Goal: Check status: Check status

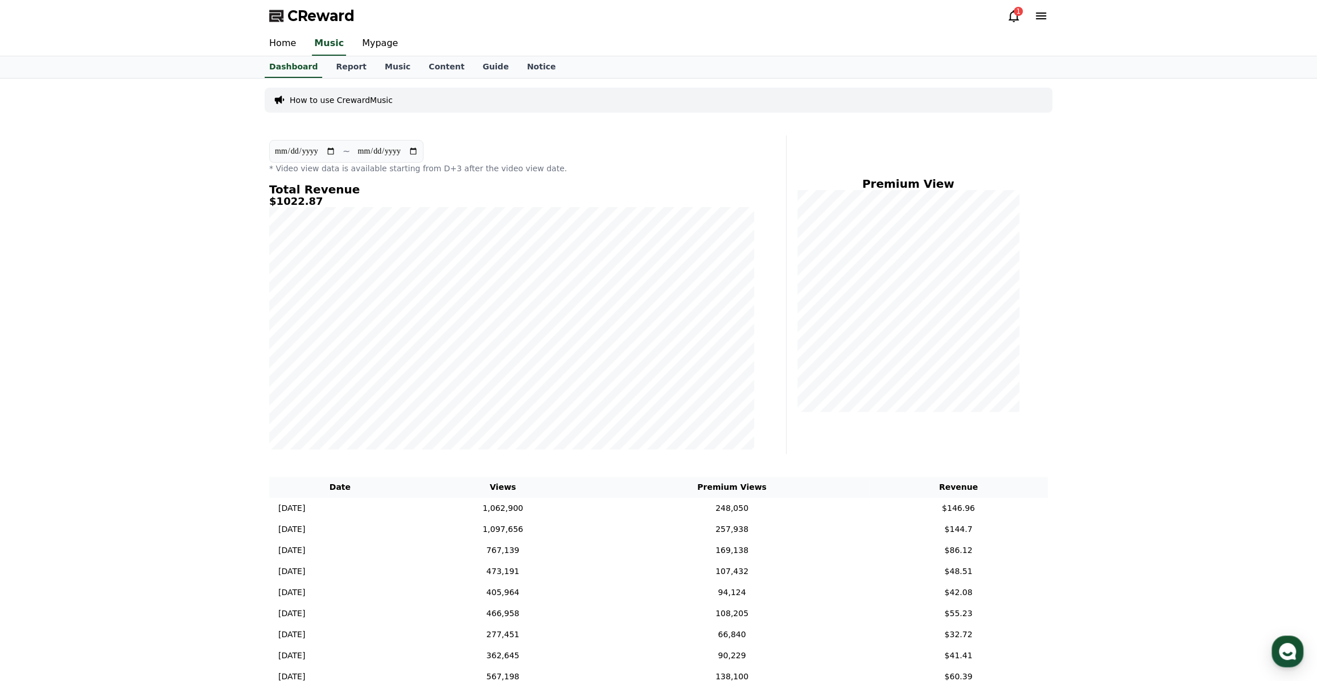
click at [402, 217] on div "Total Revenue $1022.87" at bounding box center [511, 316] width 485 height 266
click at [377, 36] on link "Mypage" at bounding box center [380, 44] width 54 height 24
select select "**********"
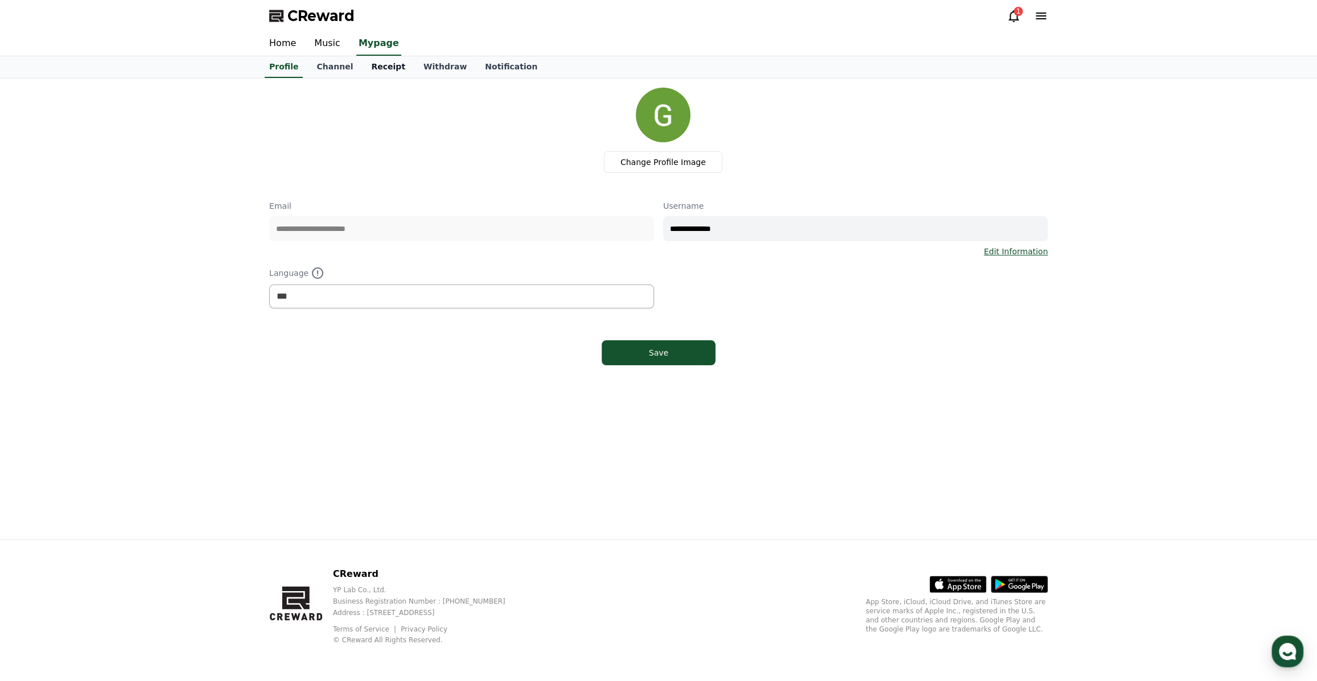
click at [376, 69] on link "Receipt" at bounding box center [388, 67] width 52 height 22
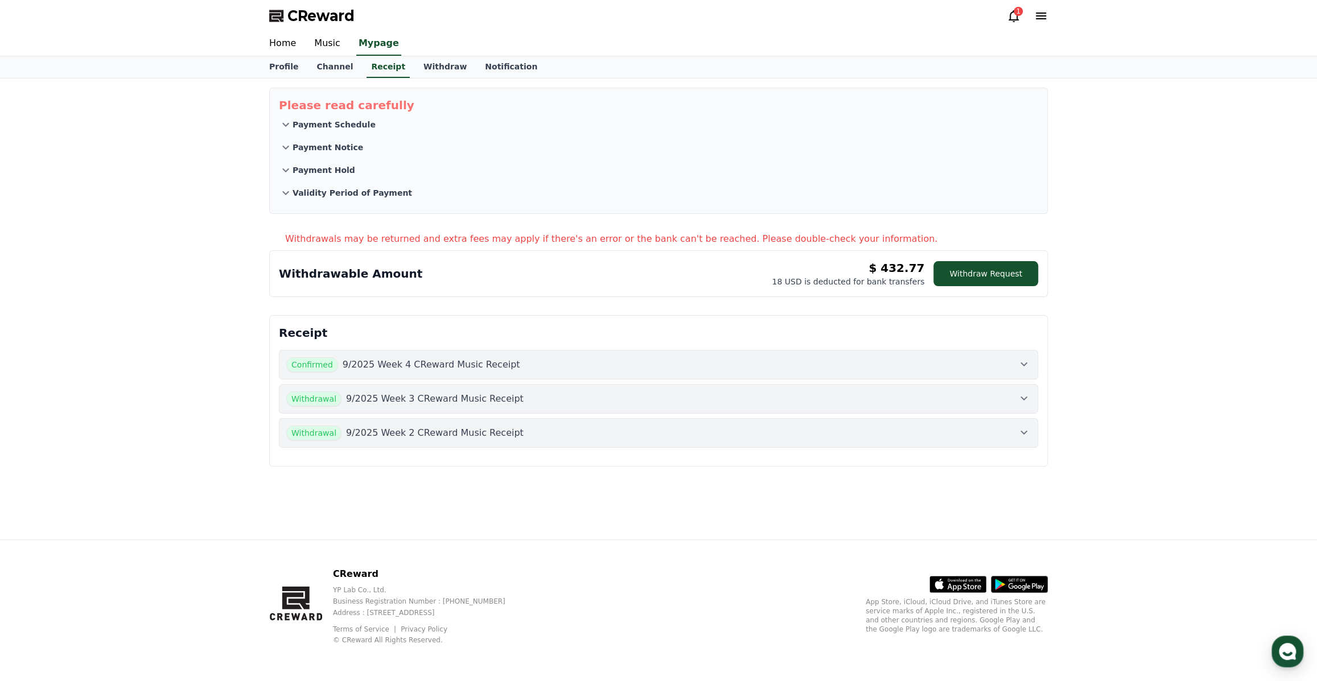
click at [1030, 430] on icon at bounding box center [1024, 433] width 14 height 14
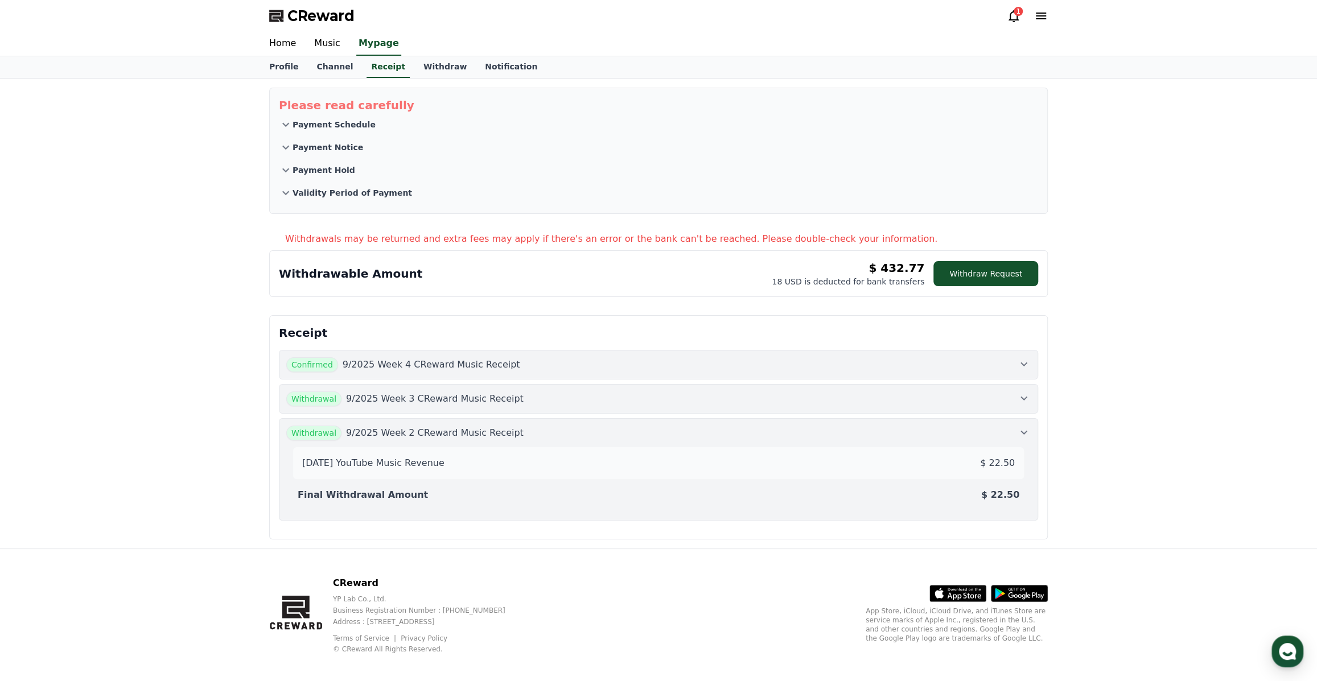
click at [1024, 430] on icon at bounding box center [1024, 433] width 14 height 14
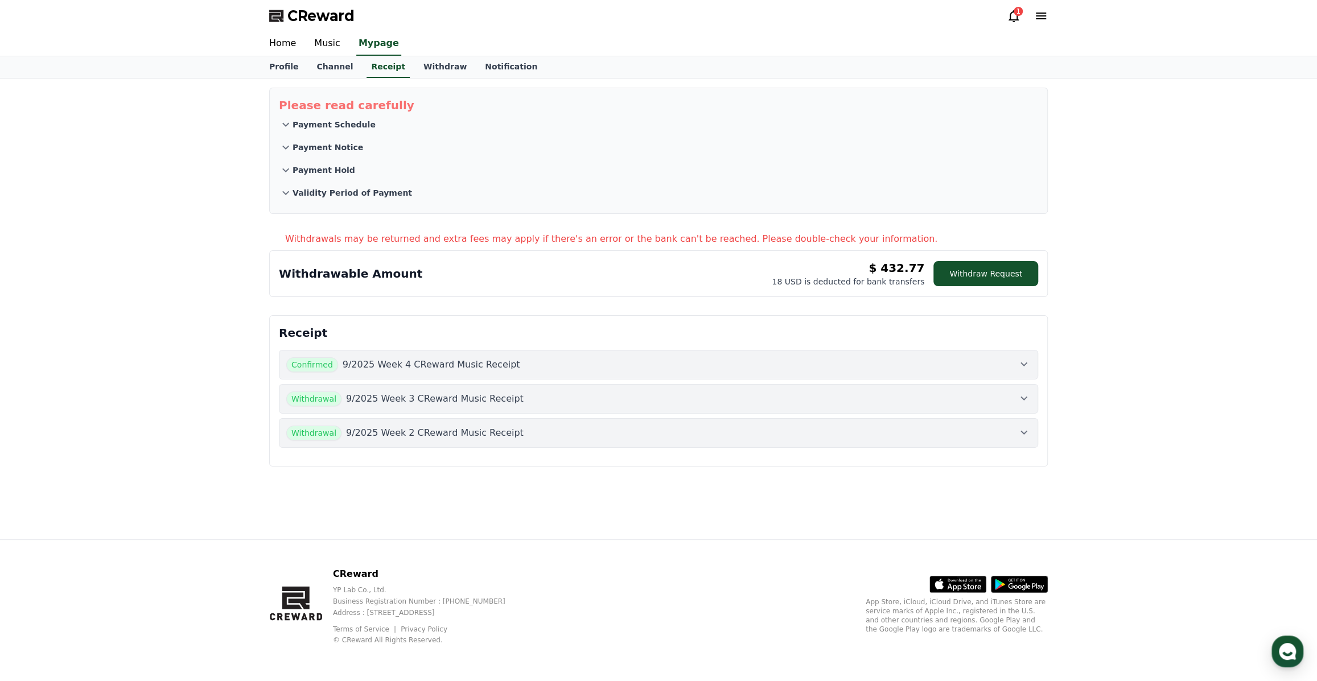
click at [1018, 402] on icon at bounding box center [1024, 399] width 14 height 14
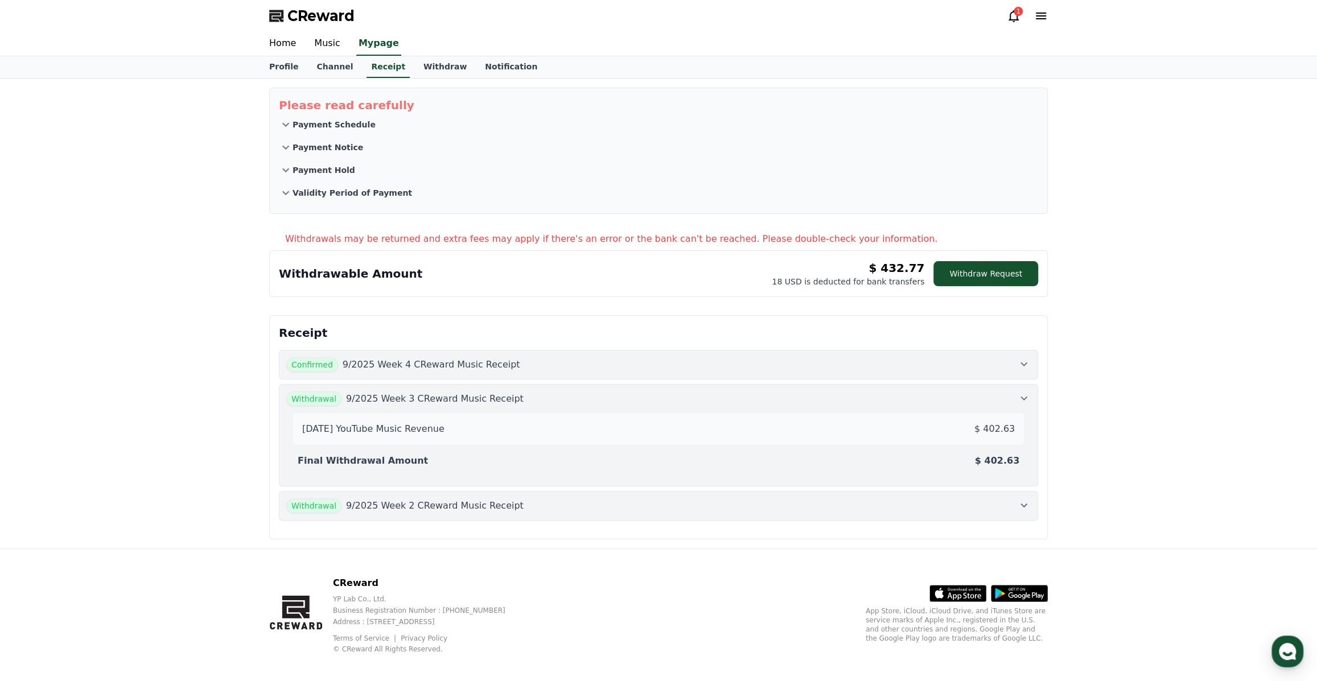
click at [1026, 358] on icon at bounding box center [1024, 364] width 14 height 14
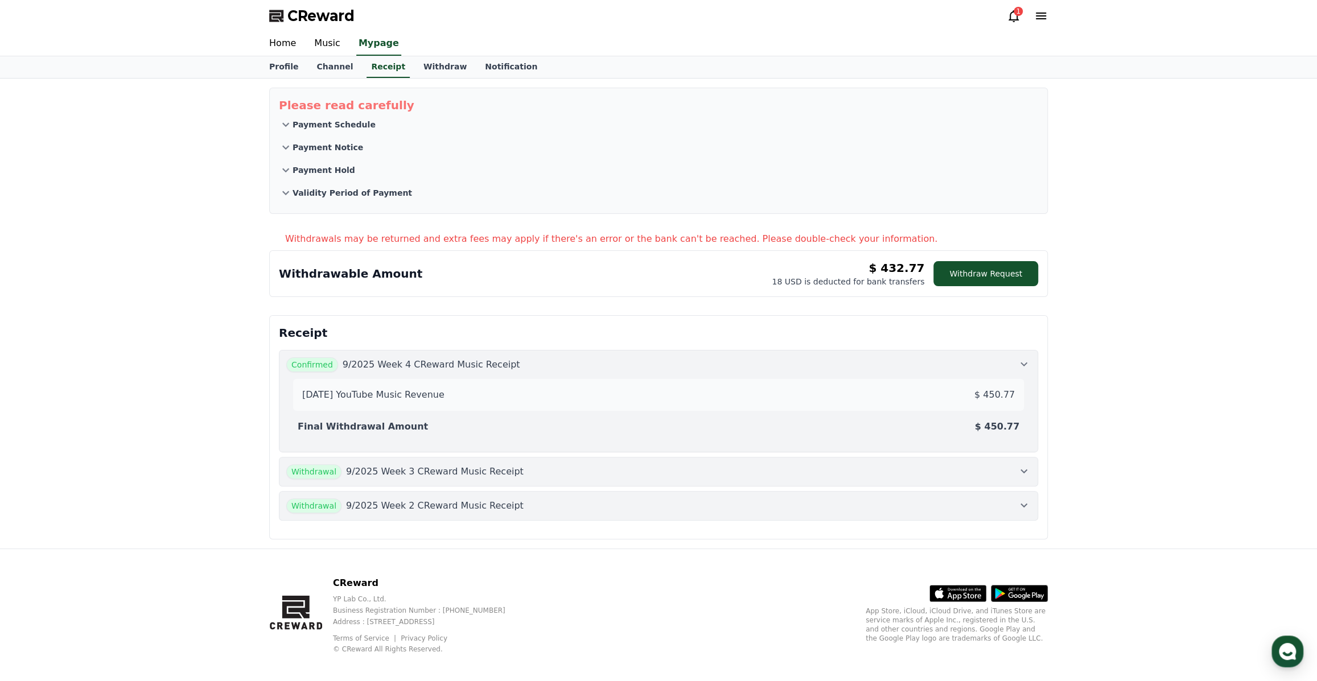
click at [1022, 357] on icon at bounding box center [1024, 364] width 14 height 14
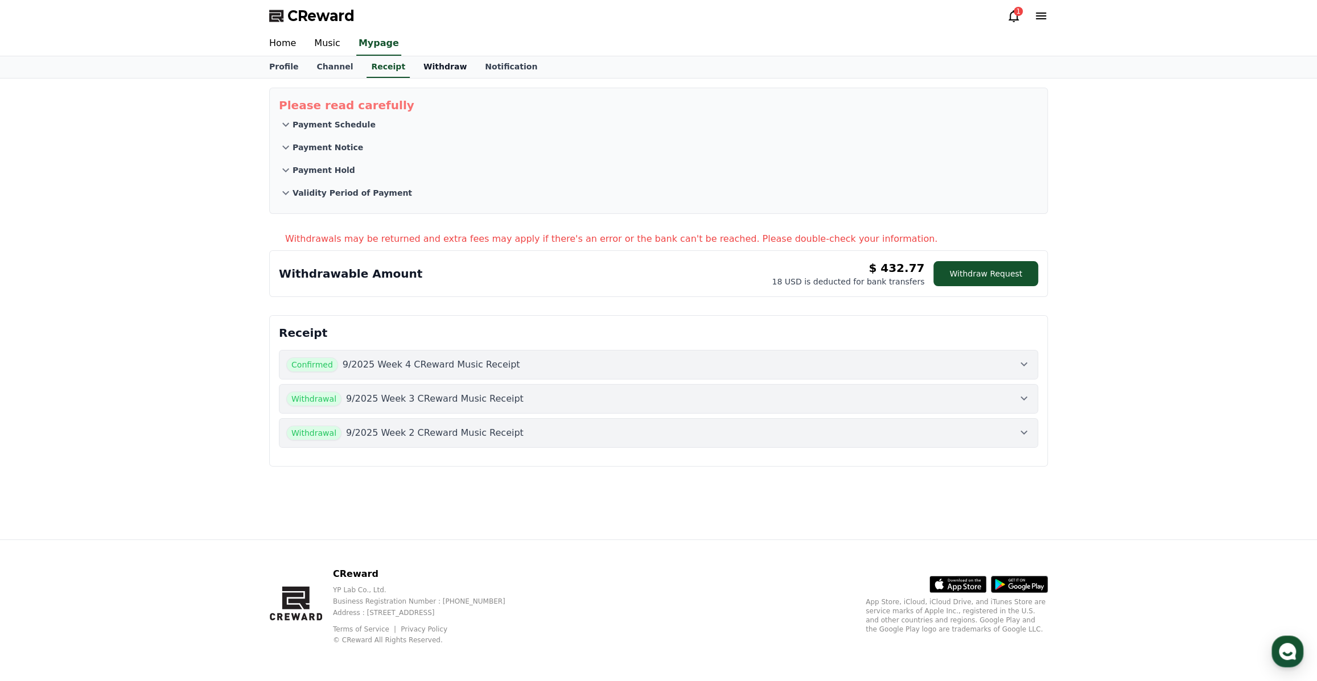
click at [423, 66] on link "Withdraw" at bounding box center [444, 67] width 61 height 22
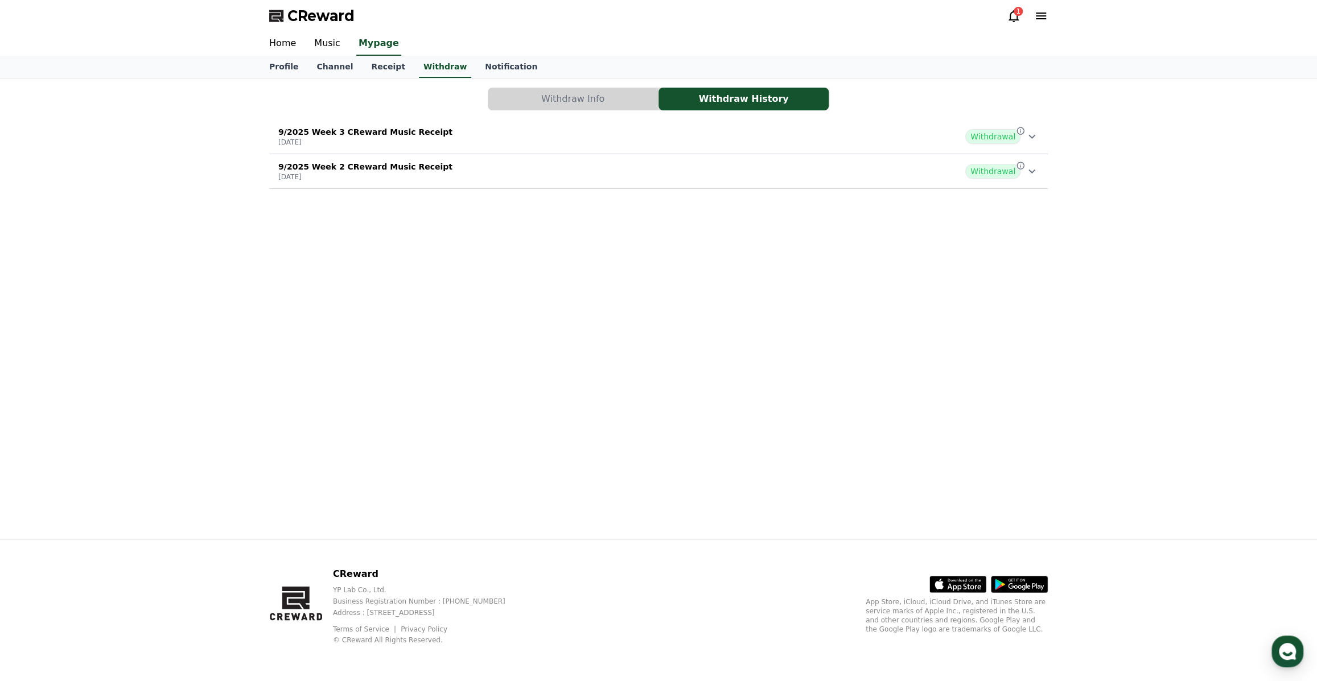
click at [1036, 138] on icon at bounding box center [1032, 137] width 14 height 14
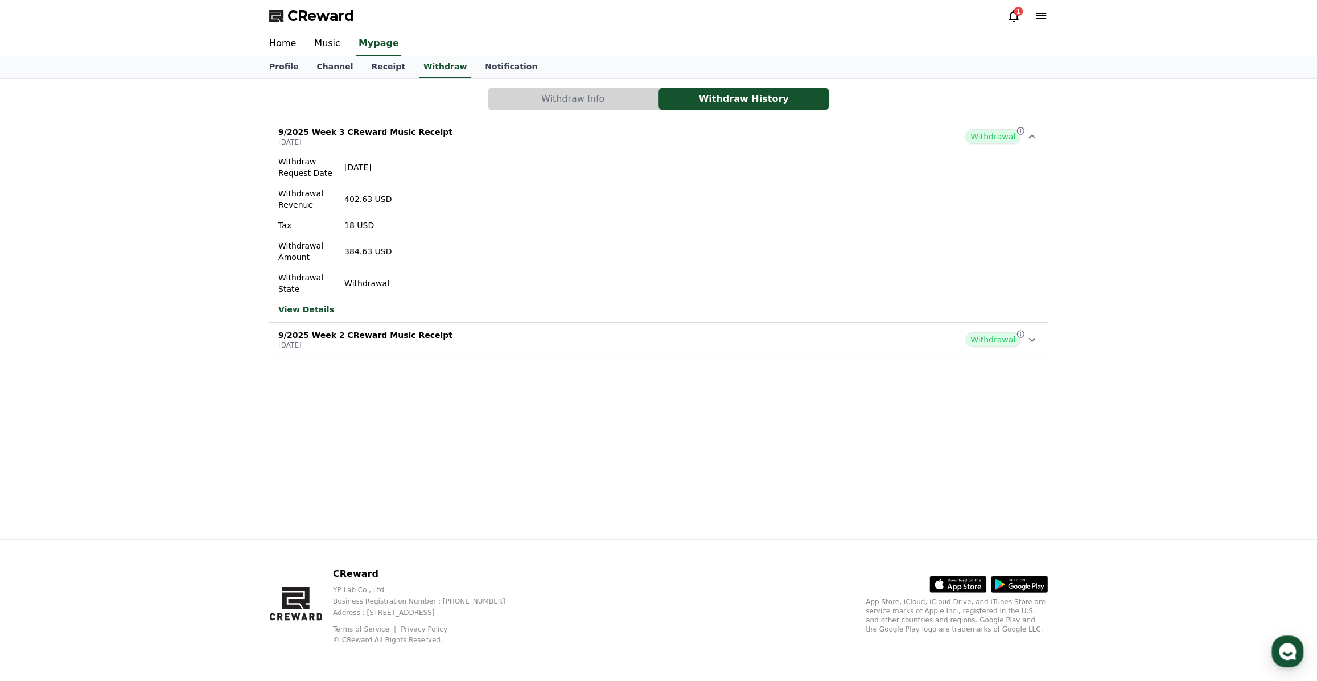
click at [1036, 138] on icon at bounding box center [1032, 137] width 14 height 14
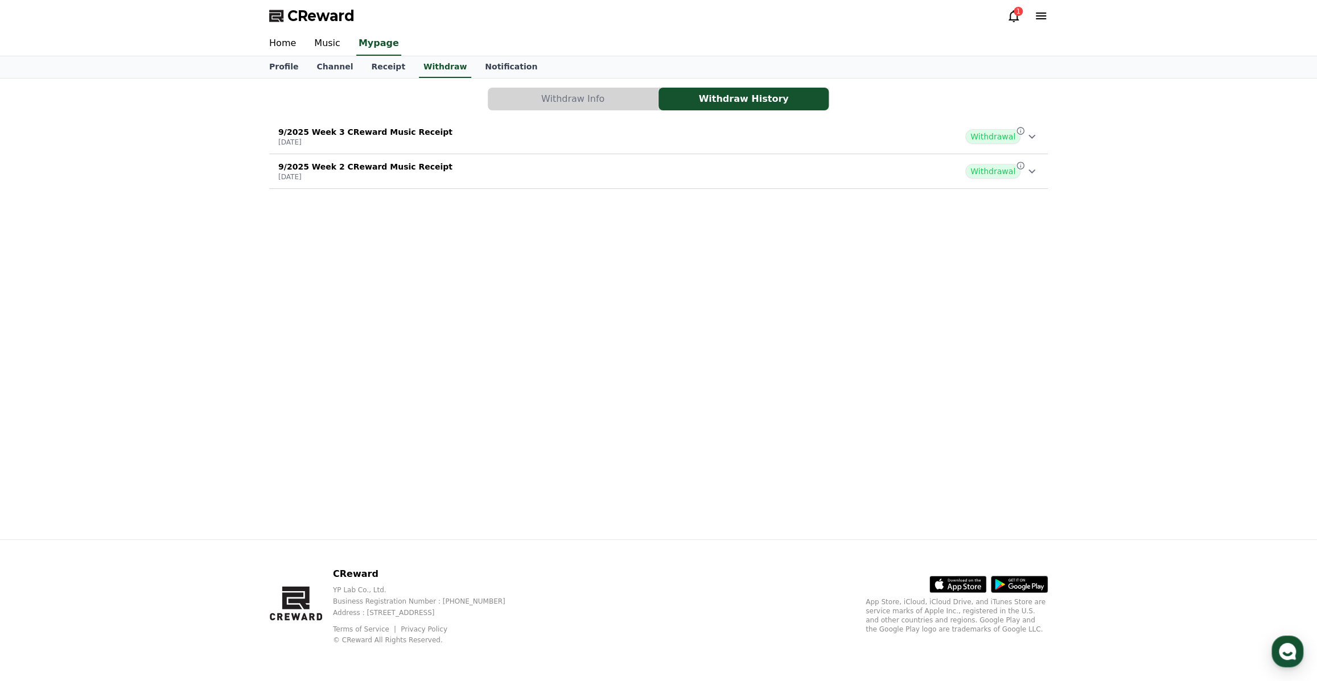
click at [1010, 18] on icon at bounding box center [1014, 16] width 10 height 12
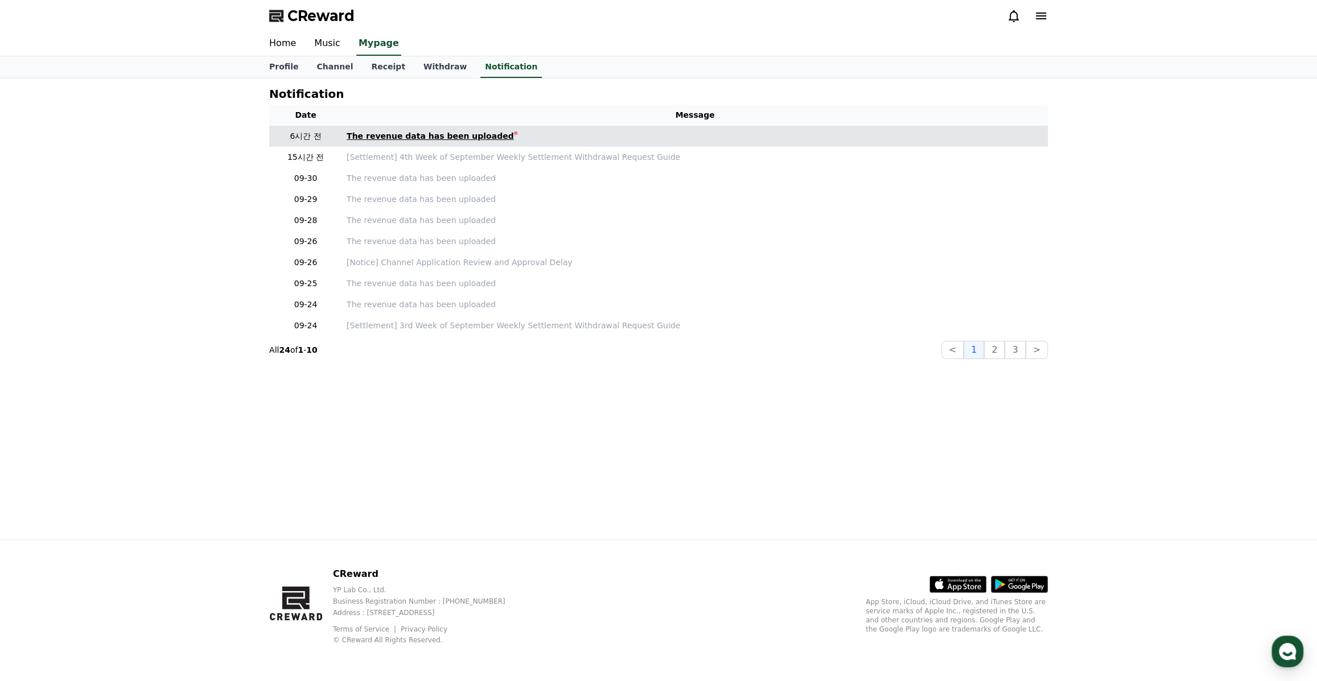
click at [392, 137] on div "The revenue data has been uploaded" at bounding box center [430, 136] width 167 height 12
